Goal: Use online tool/utility: Use online tool/utility

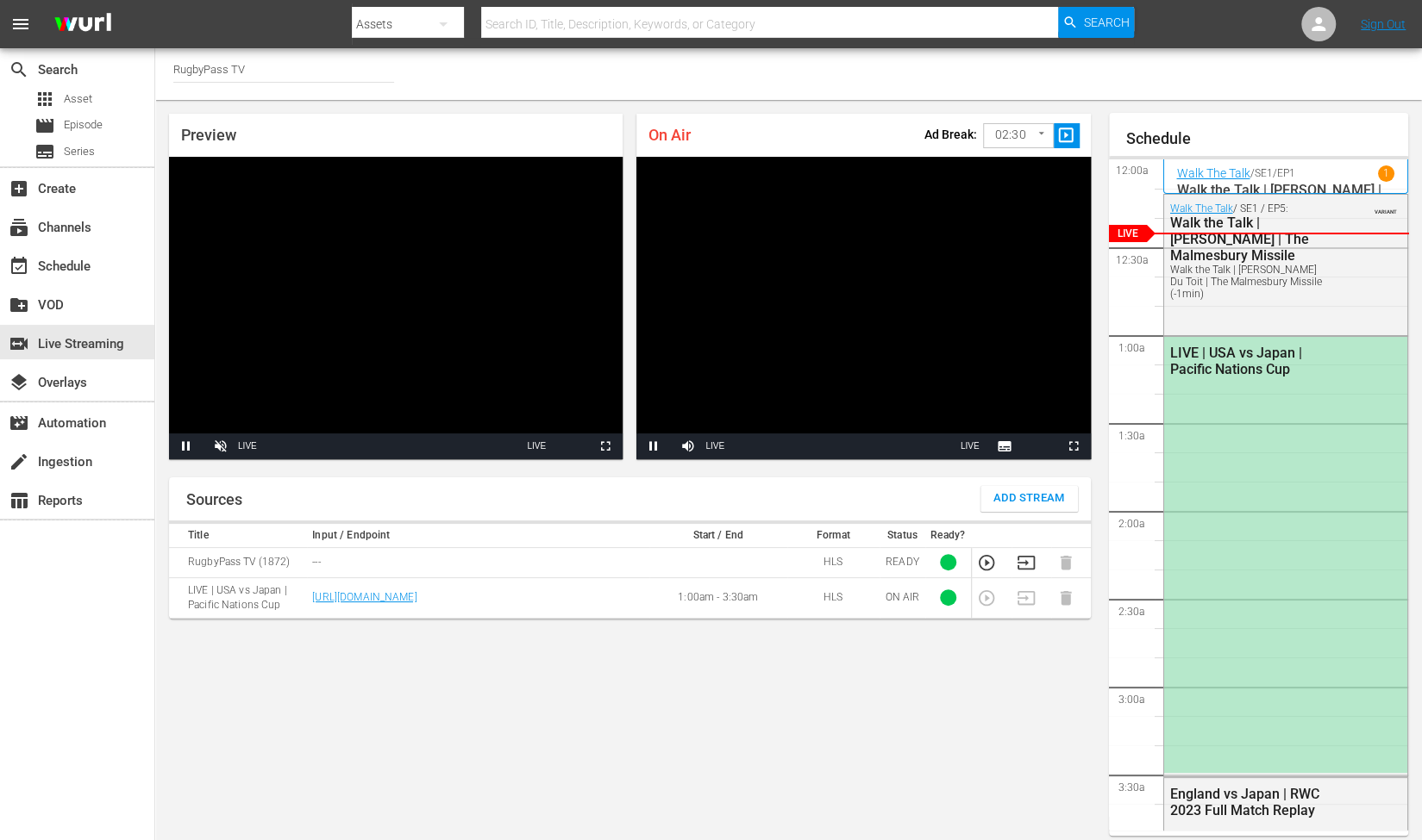
click at [1005, 150] on body "menu Search By Assets Search ID, Title, Description, Keywords, or Category Sear…" at bounding box center [711, 420] width 1422 height 840
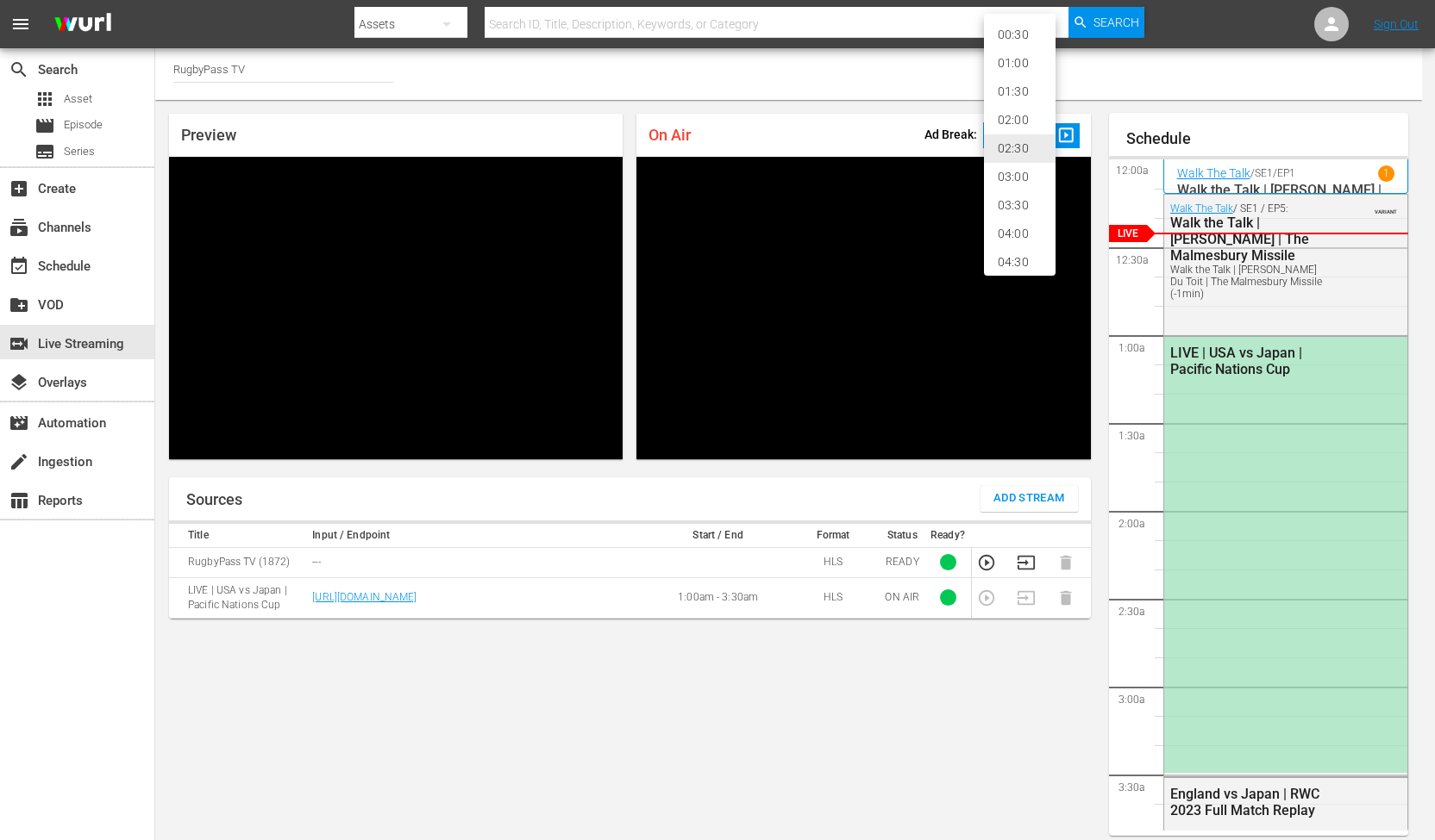
scroll to position [36, 0]
click at [1028, 249] on li "05:00" at bounding box center [1020, 254] width 72 height 28
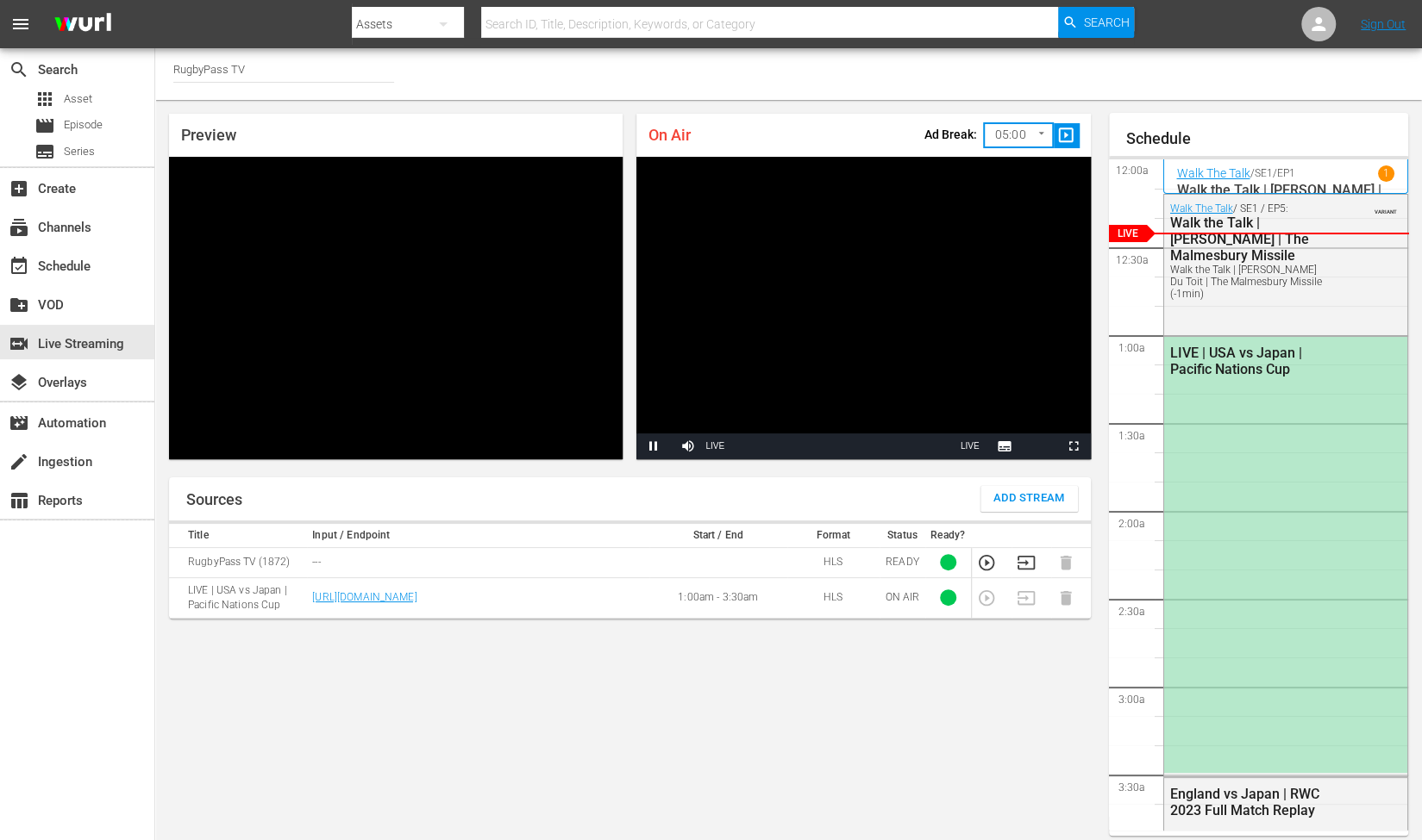
click at [1115, 77] on div "Channel Title RugbyPass TV" at bounding box center [789, 74] width 1267 height 51
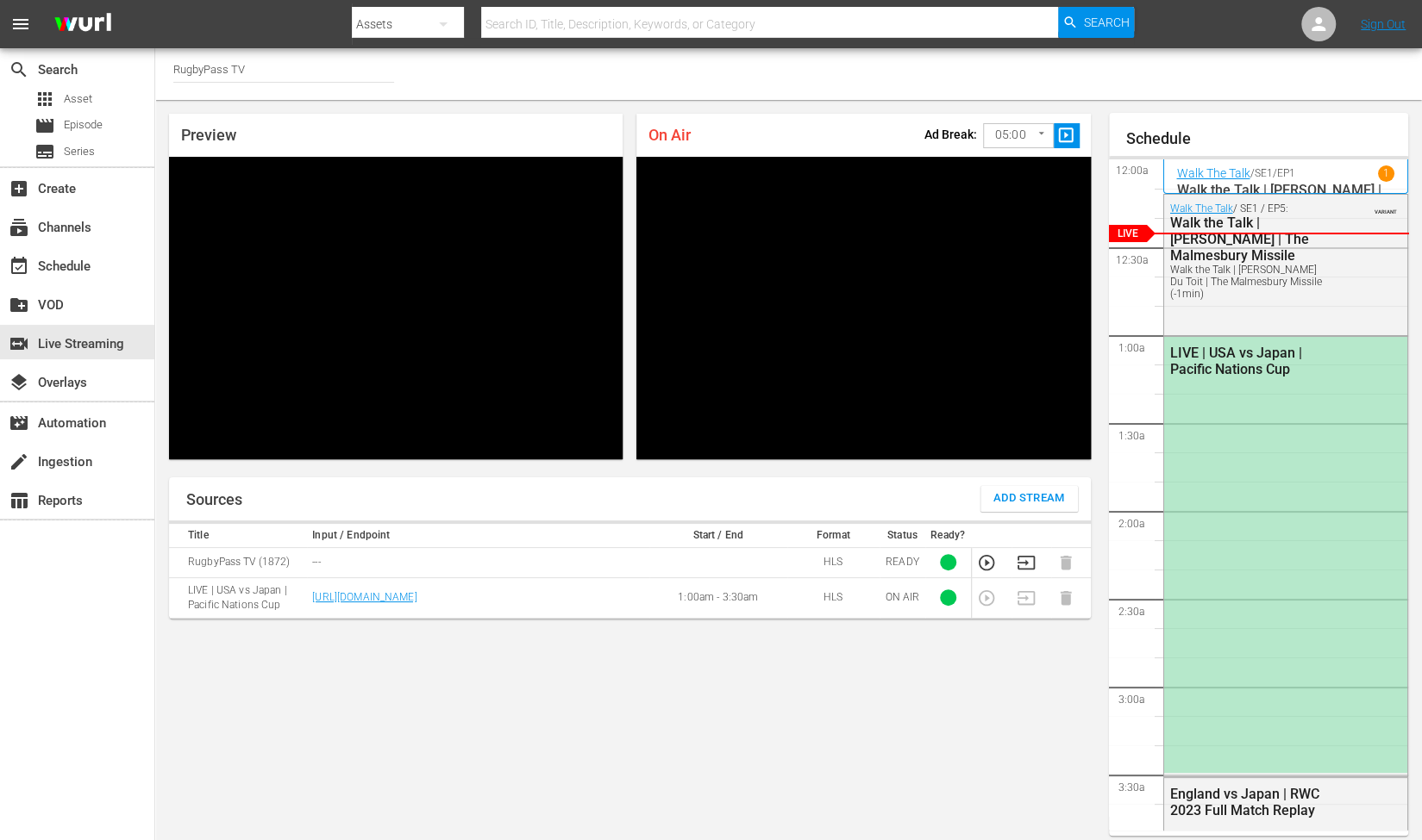
click at [1064, 134] on span "slideshow_sharp" at bounding box center [1066, 136] width 19 height 19
click at [1066, 137] on span "slideshow_sharp" at bounding box center [1066, 136] width 19 height 19
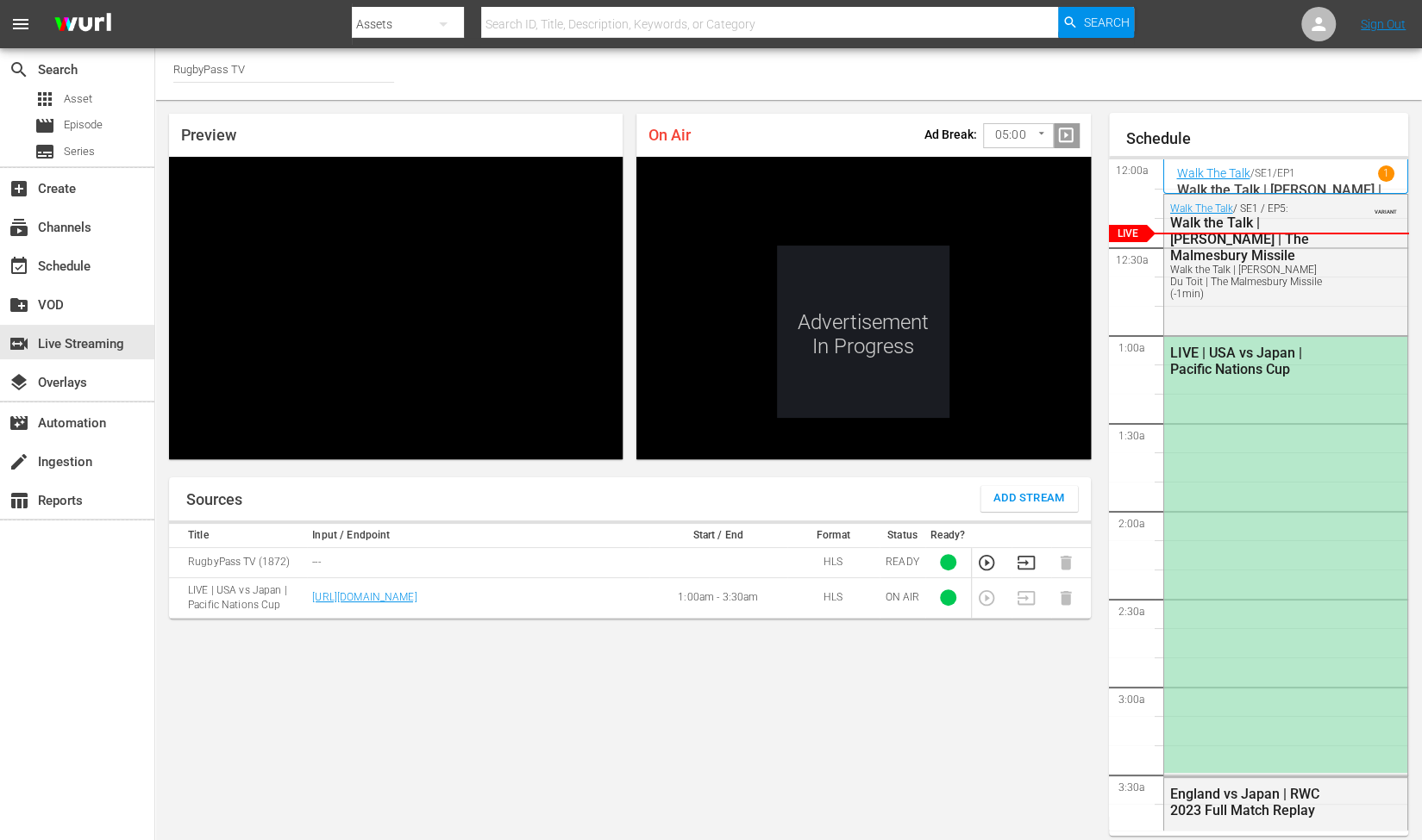
click at [1021, 133] on body "menu Search By Assets Search ID, Title, Description, Keywords, or Category Sear…" at bounding box center [711, 420] width 1422 height 840
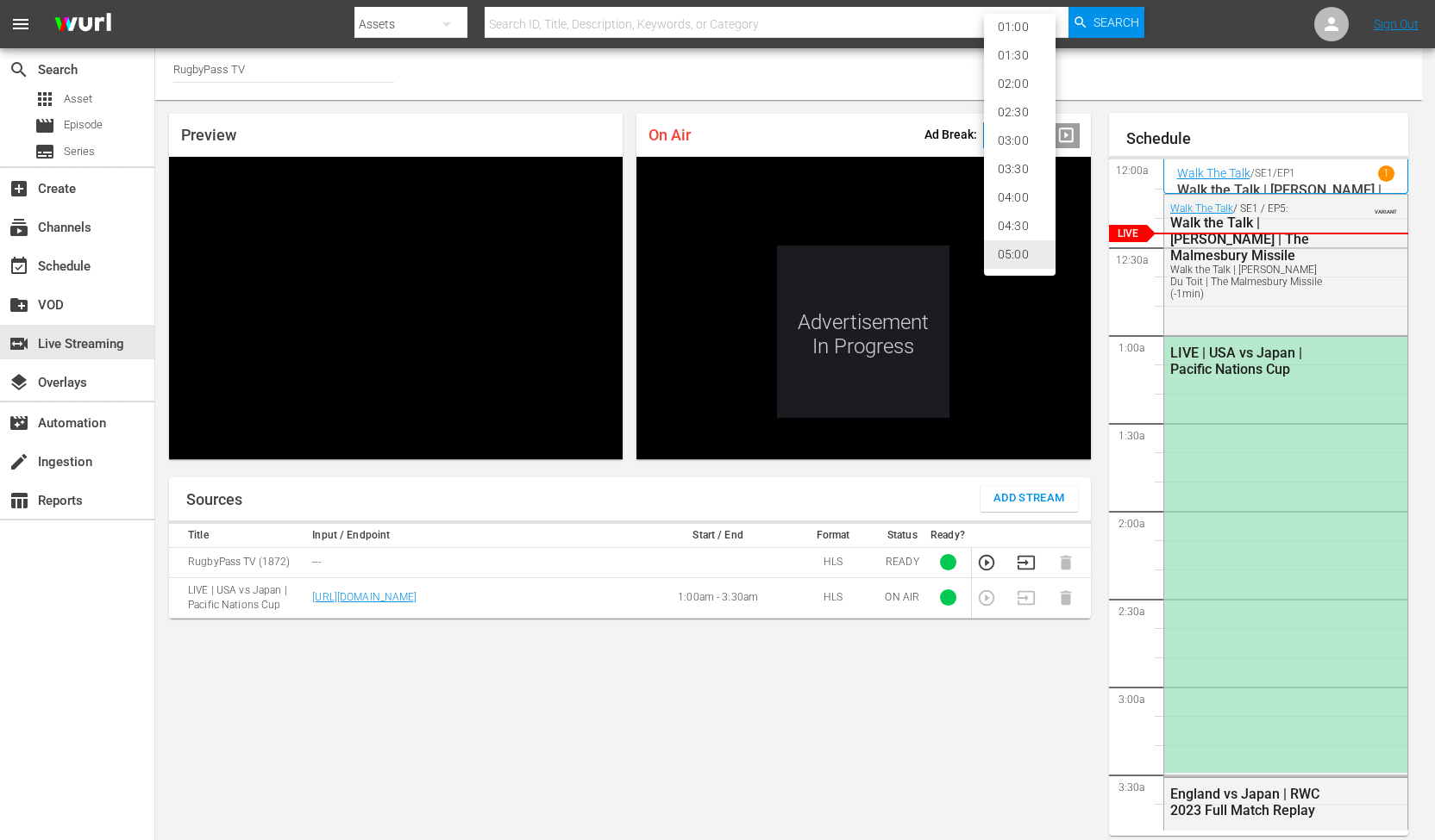
click at [1019, 81] on li "02:00" at bounding box center [1020, 84] width 72 height 28
type input "120"
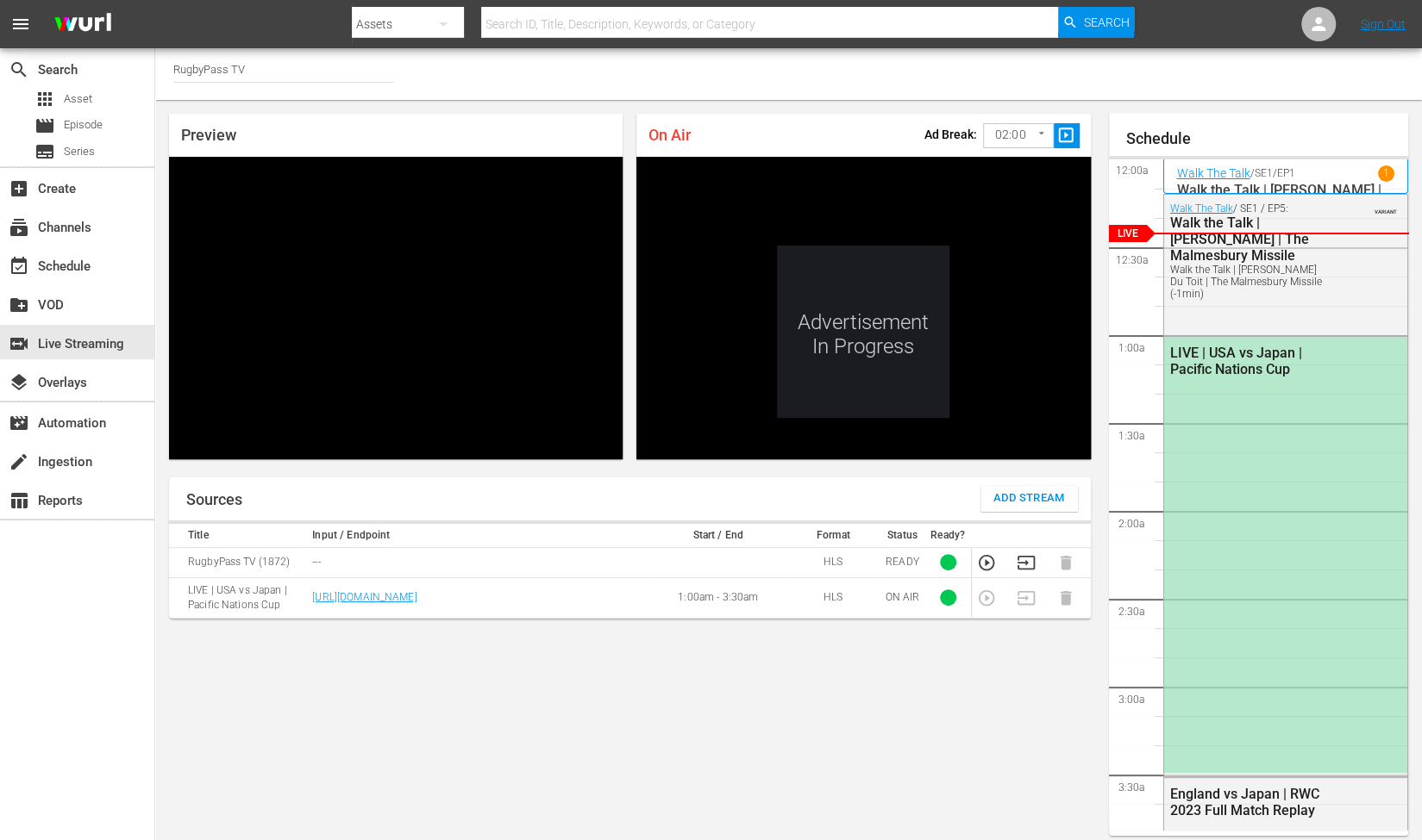
click at [924, 97] on div "Channel Title RugbyPass TV" at bounding box center [789, 74] width 1267 height 51
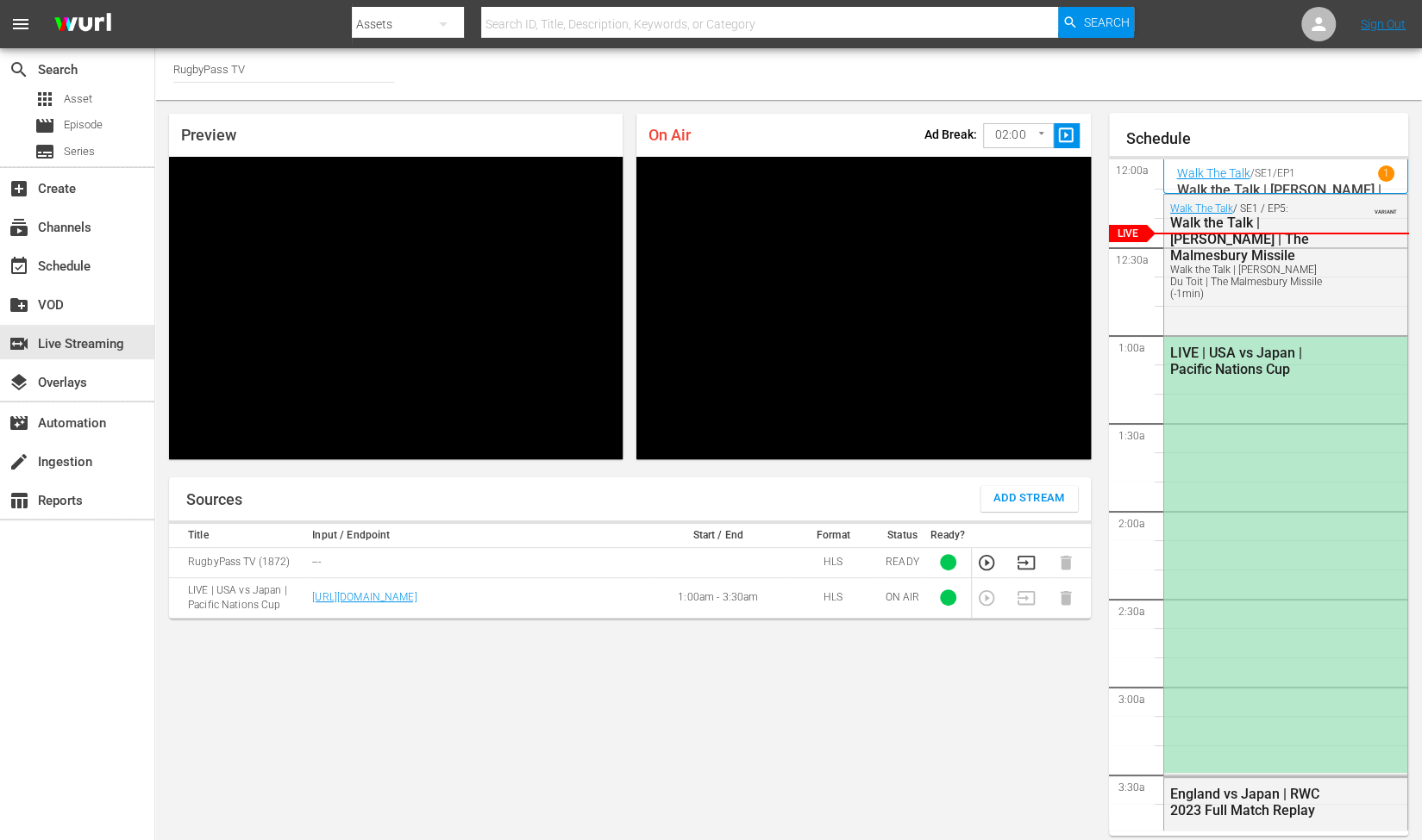
click at [1068, 134] on span "slideshow_sharp" at bounding box center [1066, 136] width 19 height 19
